Goal: Find specific page/section: Find specific page/section

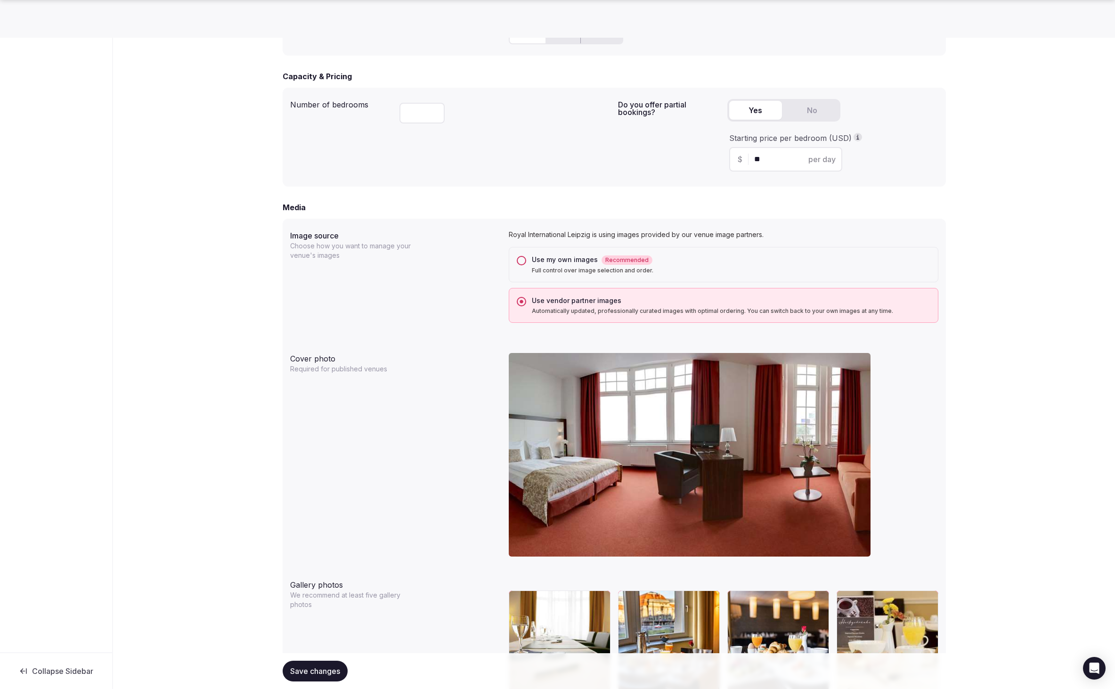
scroll to position [775, 0]
